Goal: Task Accomplishment & Management: Use online tool/utility

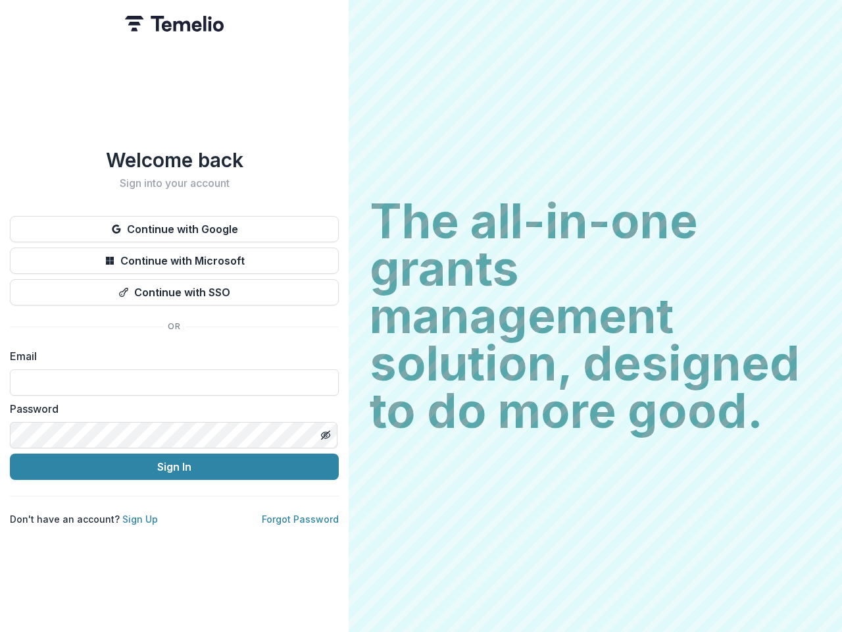
click at [421, 316] on h2 "The all-in-one grants management solution, designed to do more good." at bounding box center [595, 315] width 451 height 237
click at [174, 224] on button "Continue with Google" at bounding box center [174, 229] width 329 height 26
click at [174, 255] on button "Continue with Microsoft" at bounding box center [174, 260] width 329 height 26
click at [174, 287] on button "Continue with SSO" at bounding box center [174, 292] width 329 height 26
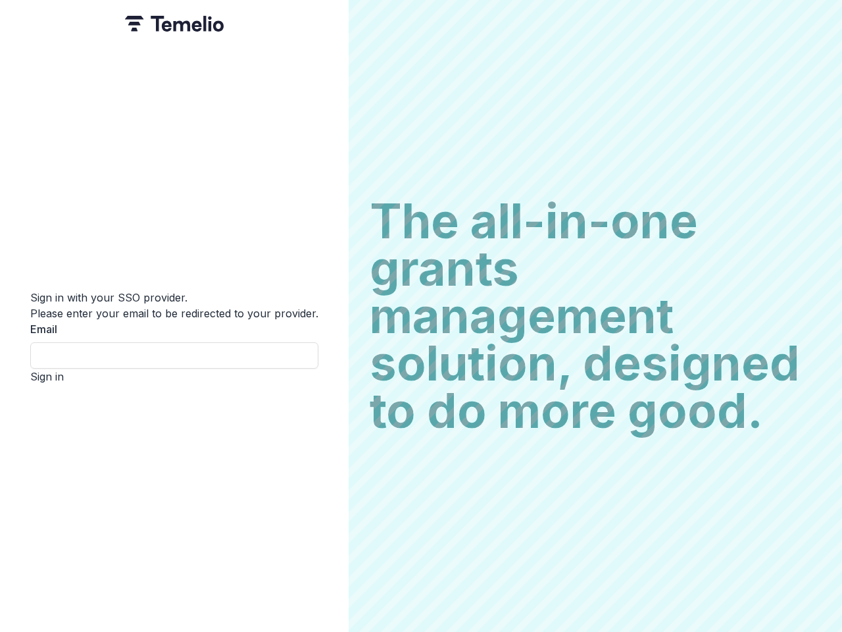
click at [325, 430] on div "Sign in with your SSO provider. Please enter your email to be redirected to you…" at bounding box center [174, 316] width 349 height 632
